Goal: Task Accomplishment & Management: Use online tool/utility

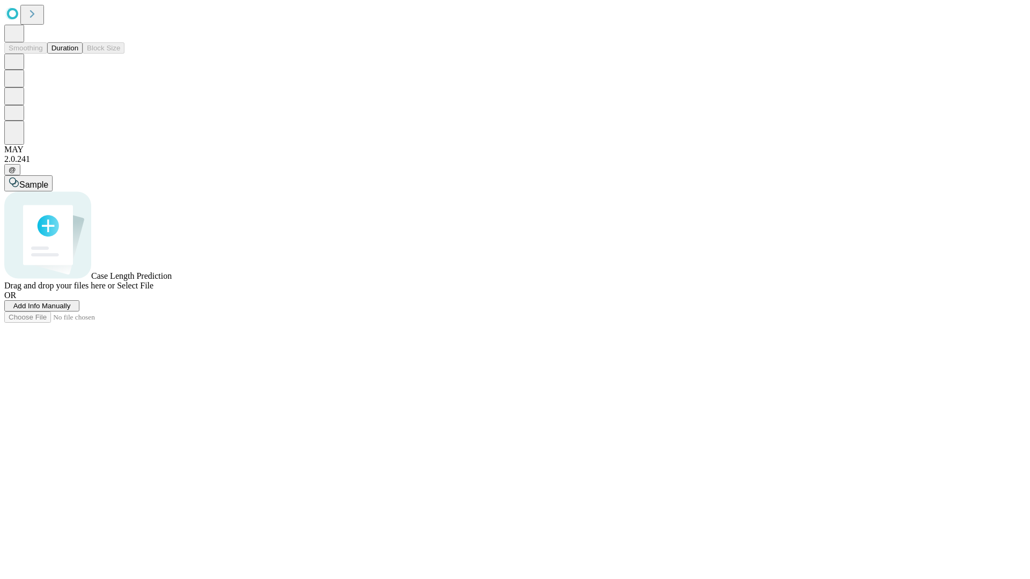
click at [78, 54] on button "Duration" at bounding box center [64, 47] width 35 height 11
click at [71, 310] on span "Add Info Manually" at bounding box center [41, 306] width 57 height 8
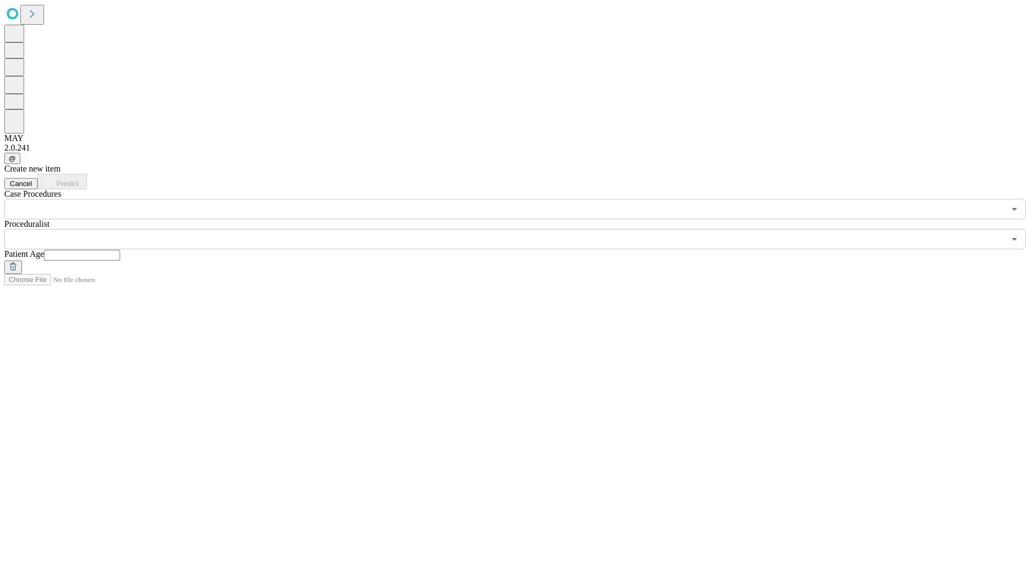
click at [120, 250] on input "text" at bounding box center [82, 255] width 76 height 11
type input "**"
click at [522, 229] on input "text" at bounding box center [504, 239] width 1000 height 20
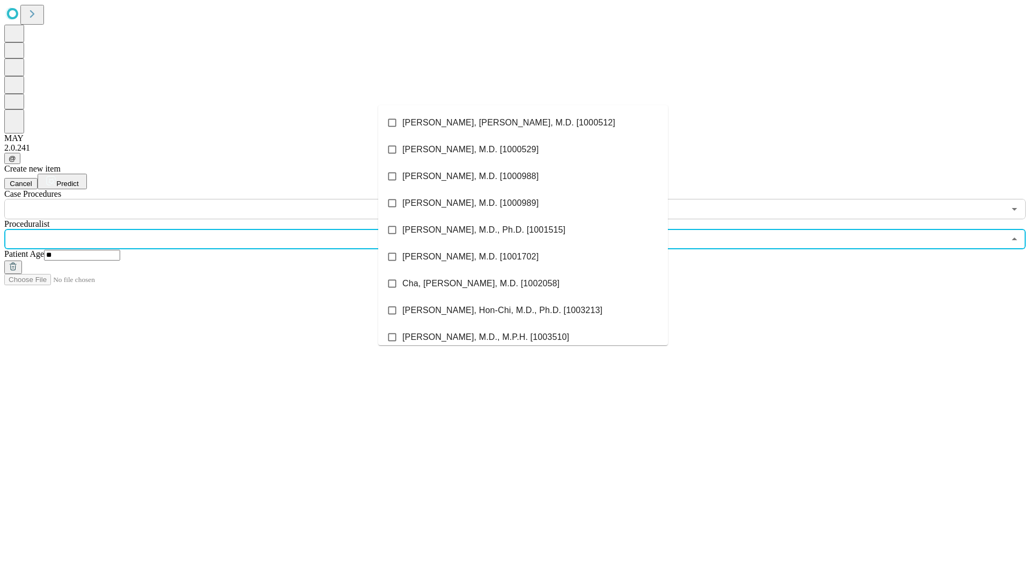
click at [523, 123] on li "[PERSON_NAME], [PERSON_NAME], M.D. [1000512]" at bounding box center [523, 122] width 290 height 27
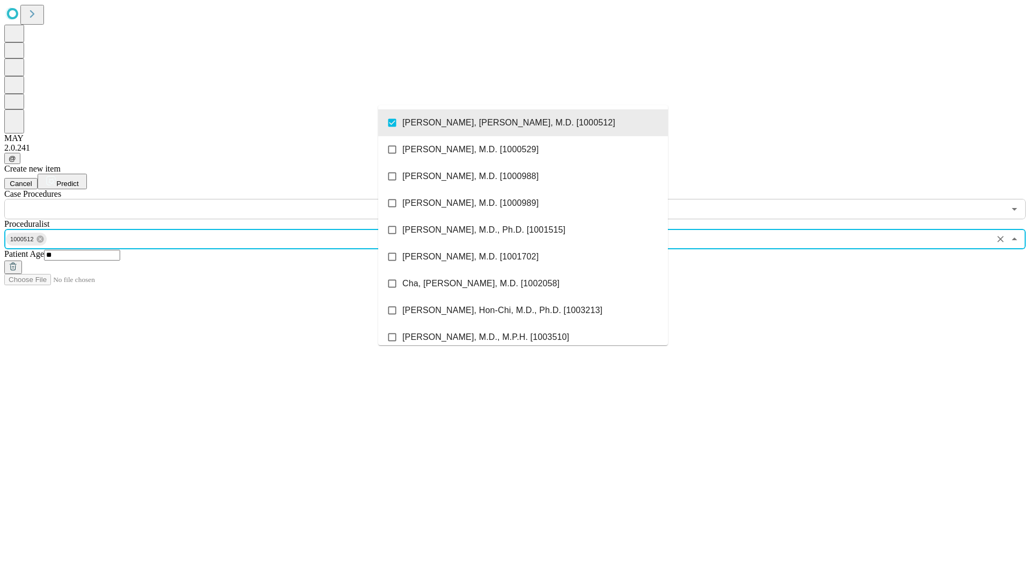
click at [225, 199] on input "text" at bounding box center [504, 209] width 1000 height 20
